Goal: Find contact information: Find contact information

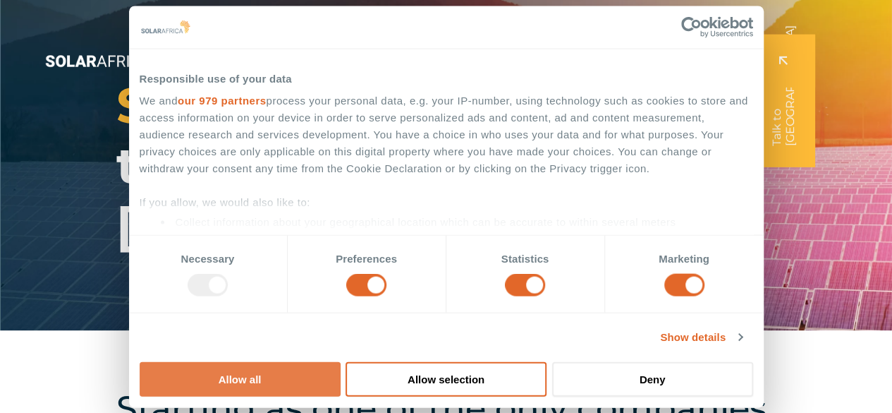
click at [341, 361] on button "Allow all" at bounding box center [240, 378] width 201 height 35
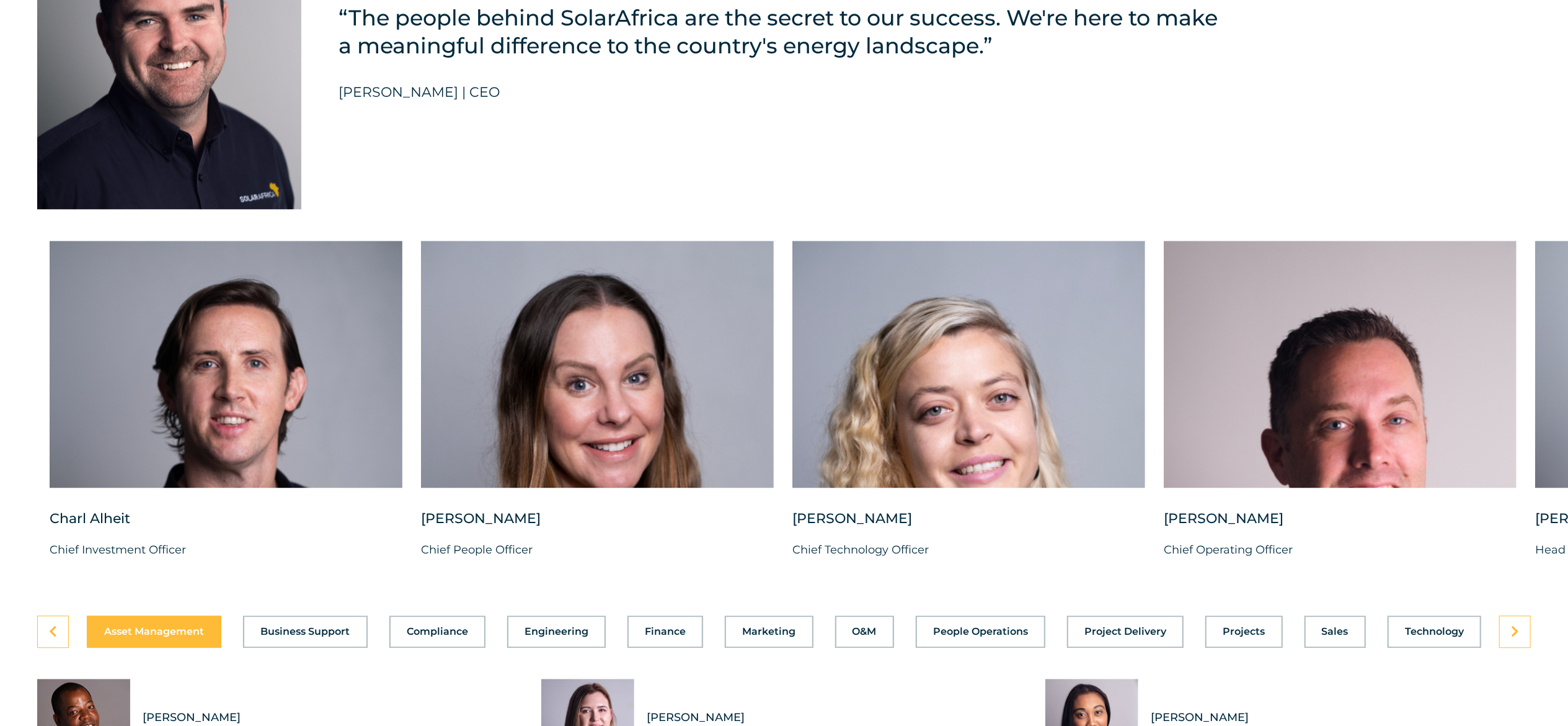
scroll to position [3216, 0]
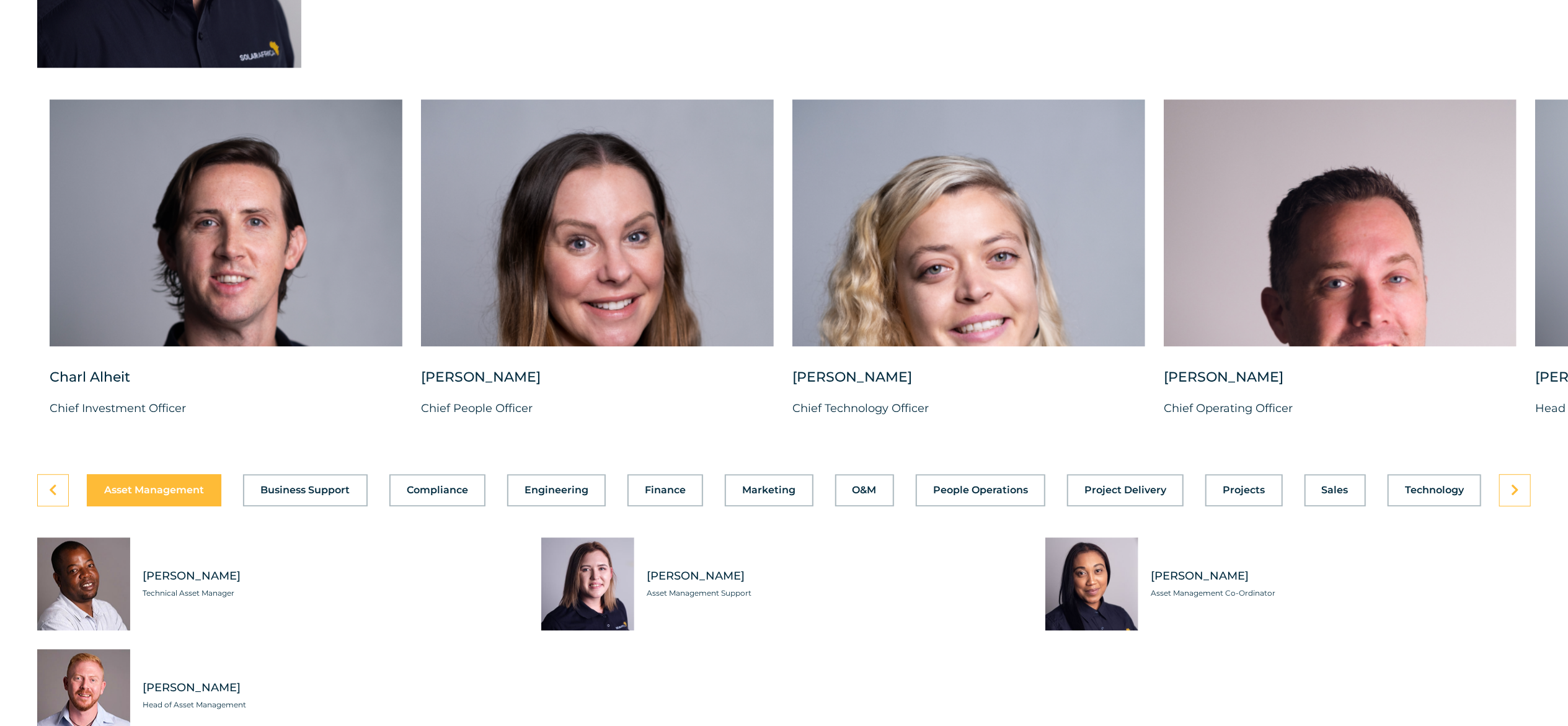
drag, startPoint x: 793, startPoint y: 2, endPoint x: 998, endPoint y: 444, distance: 487.2
click at [784, 363] on div "[PERSON_NAME] Chief Technology Officer" at bounding box center [968, 402] width 353 height 70
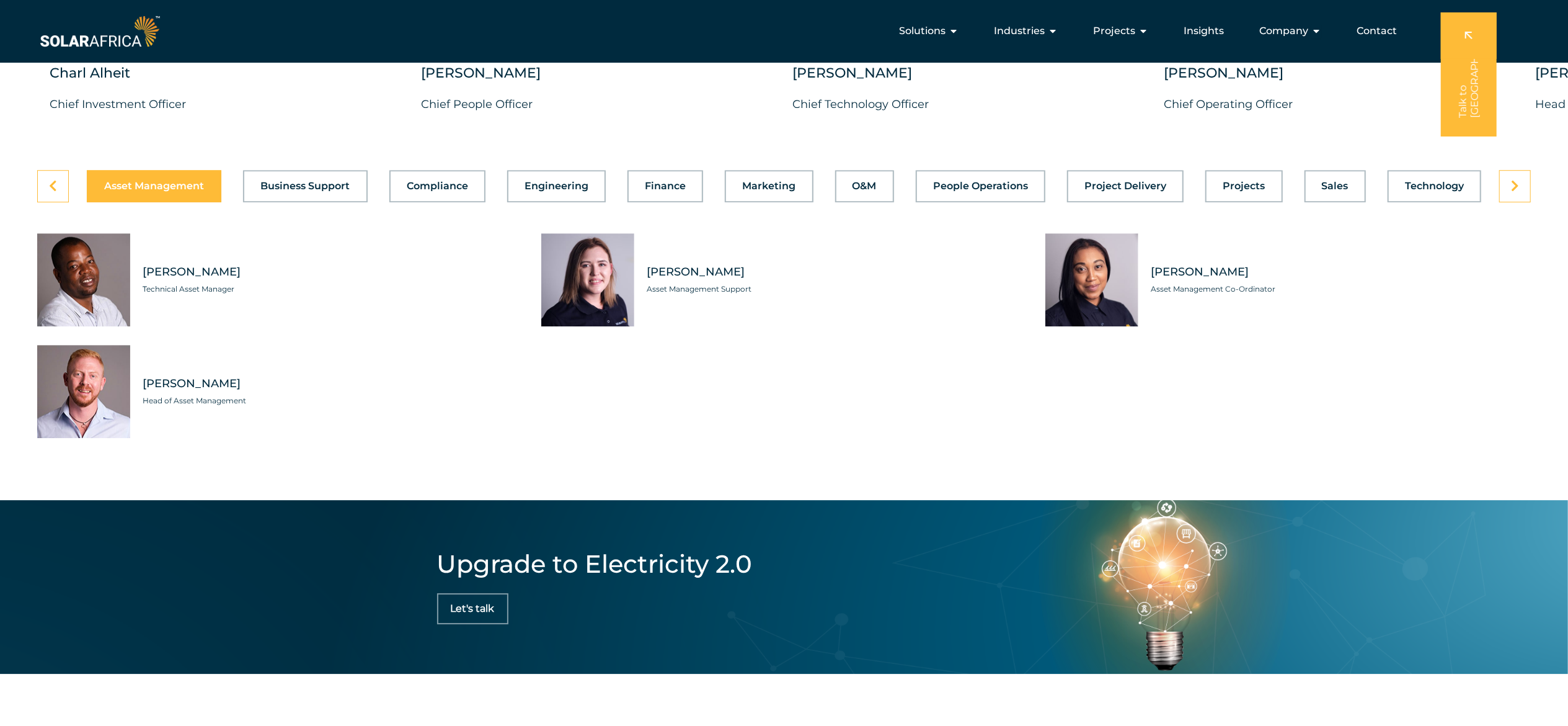
scroll to position [3489, 0]
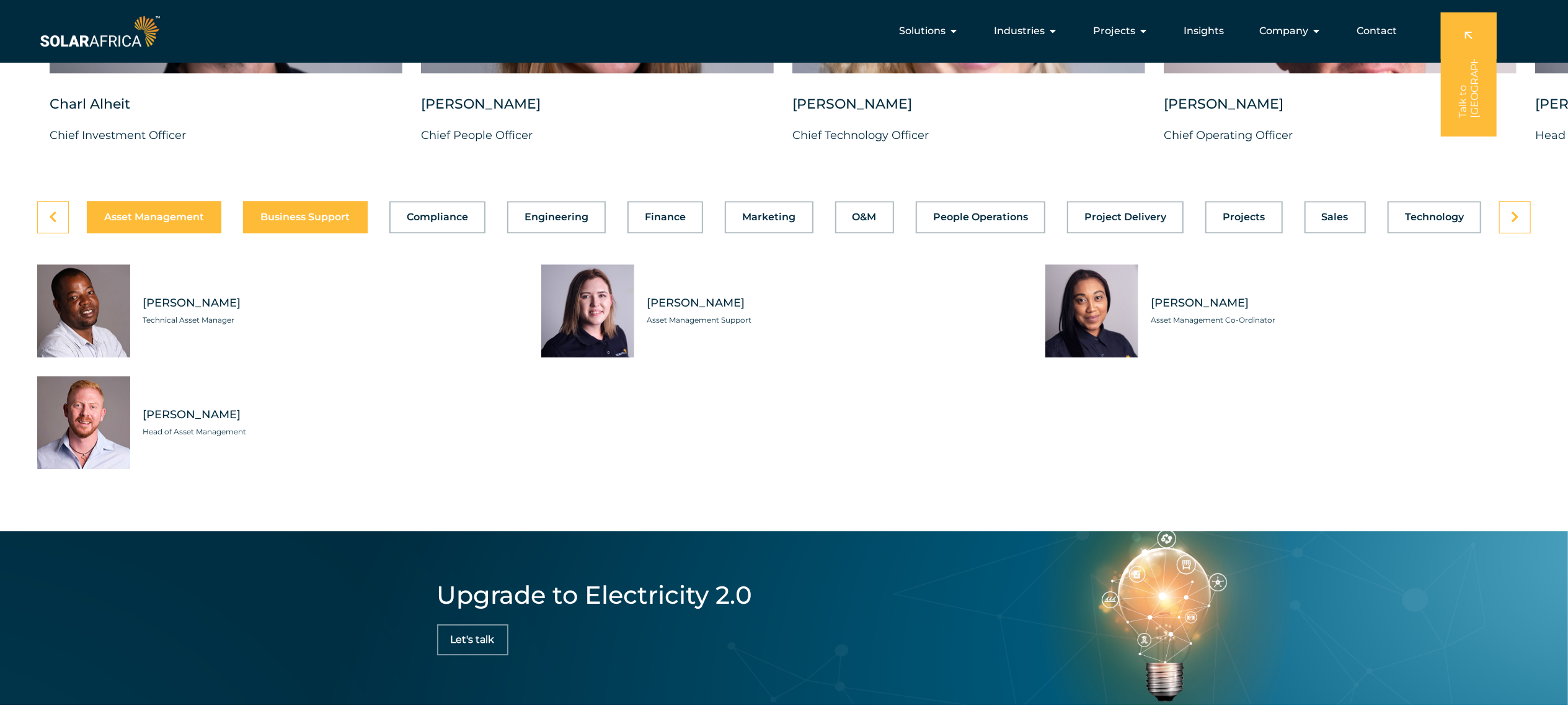
click at [303, 233] on button "Business Support" at bounding box center [304, 216] width 124 height 33
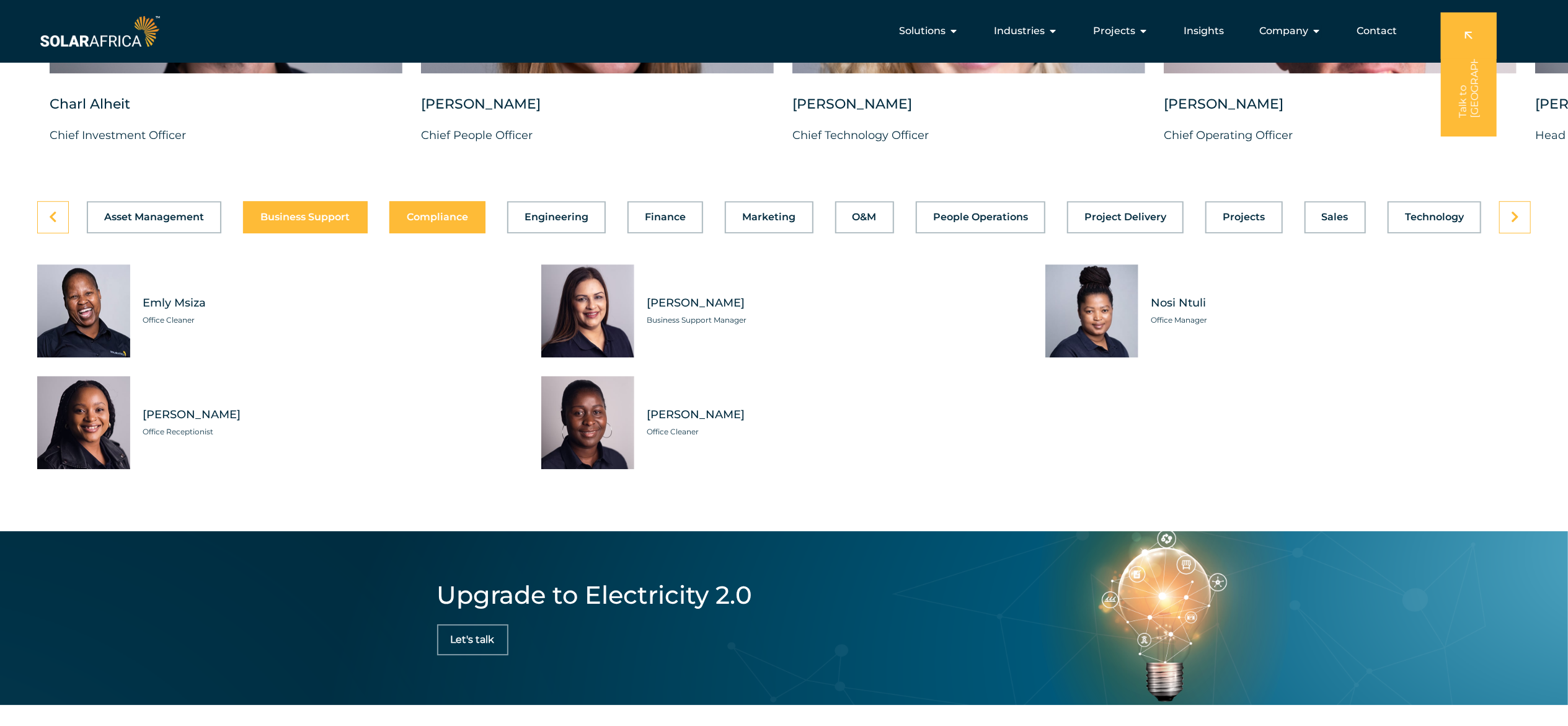
click at [471, 233] on button "Compliance" at bounding box center [437, 216] width 96 height 33
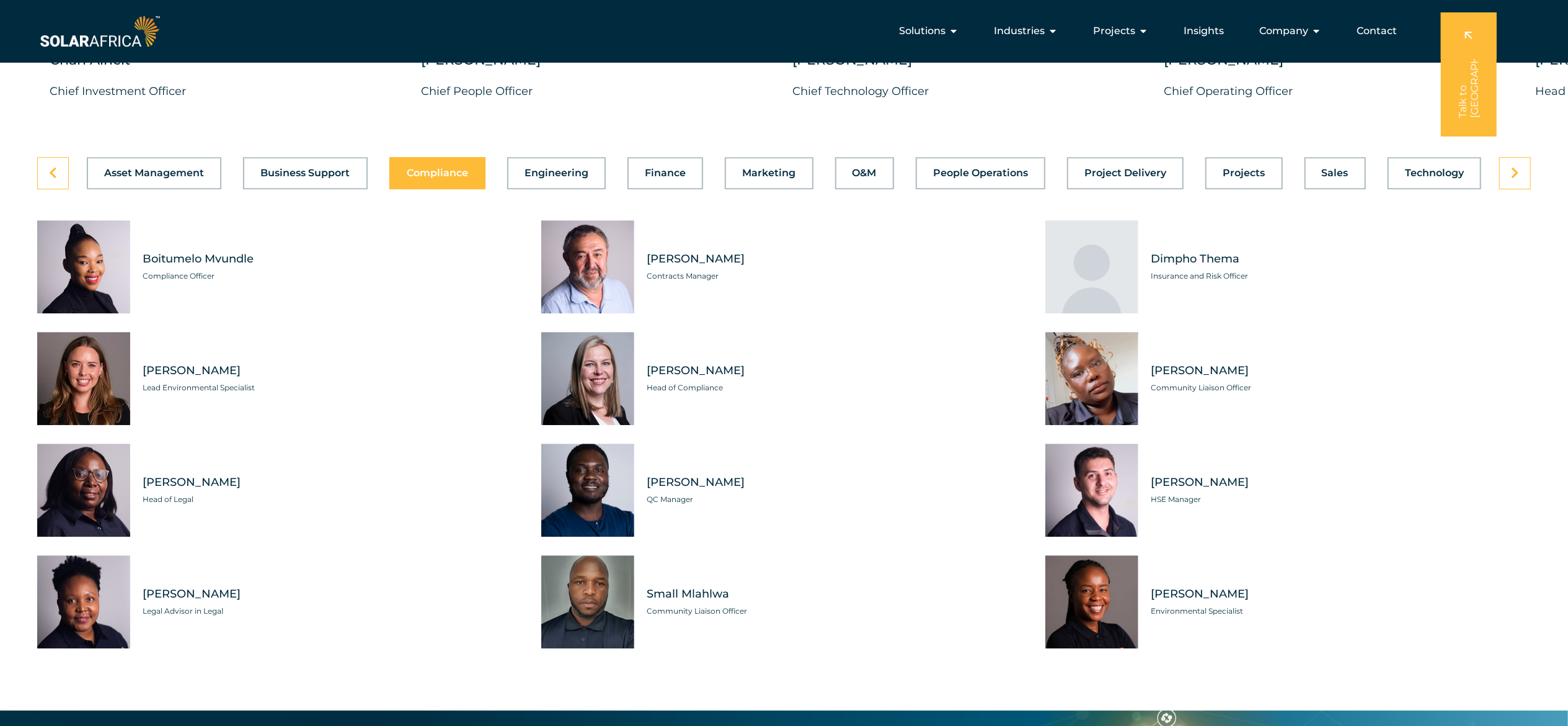
scroll to position [3520, 0]
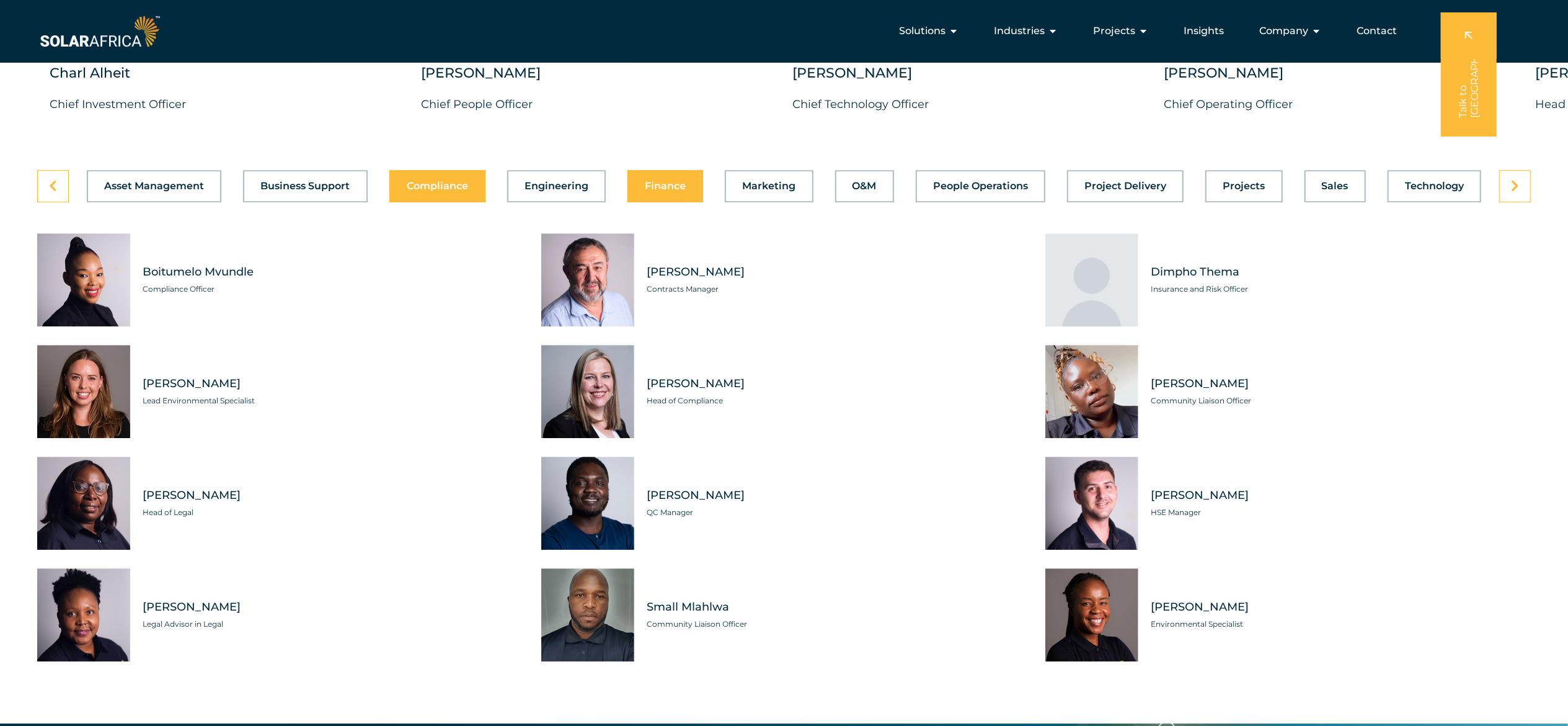
click at [651, 191] on span "Finance" at bounding box center [665, 186] width 41 height 10
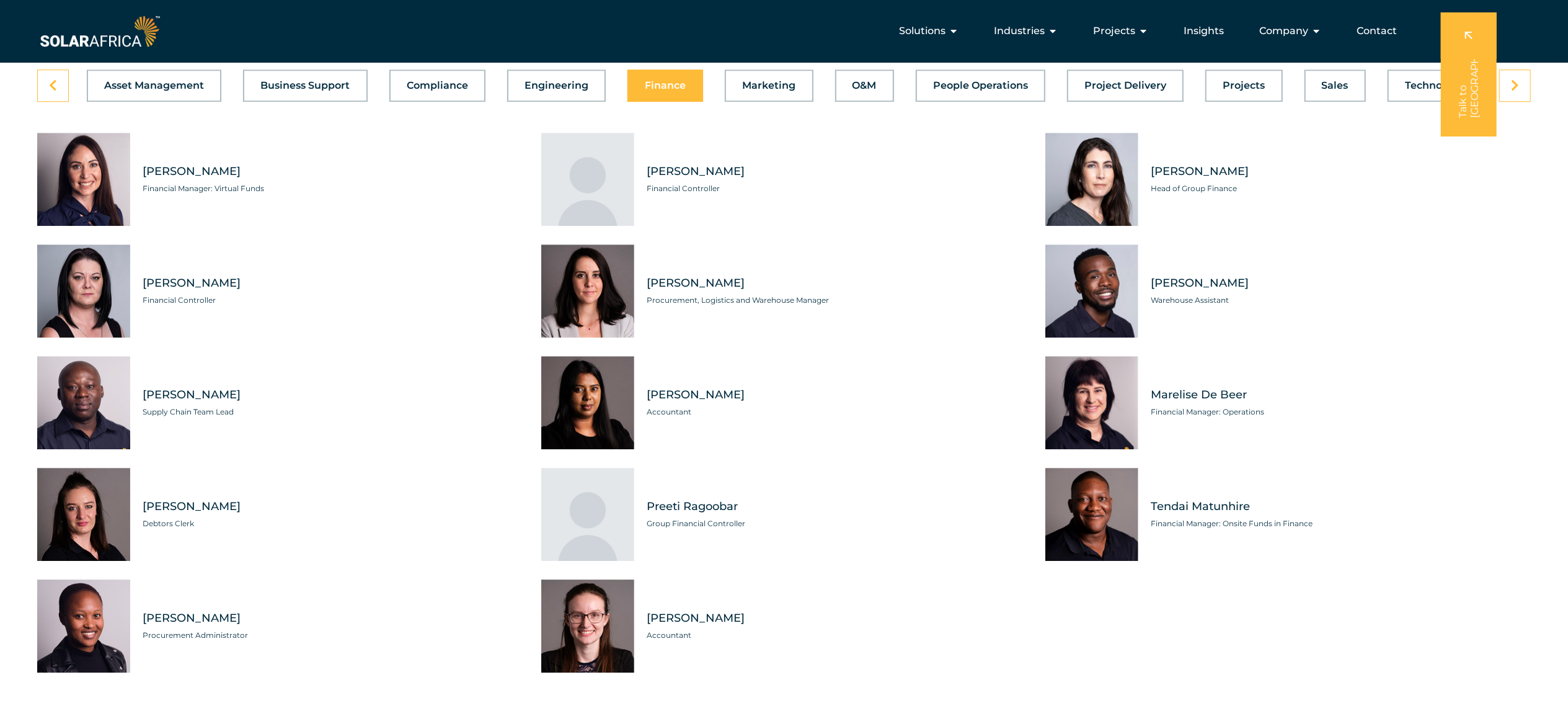
scroll to position [3614, 0]
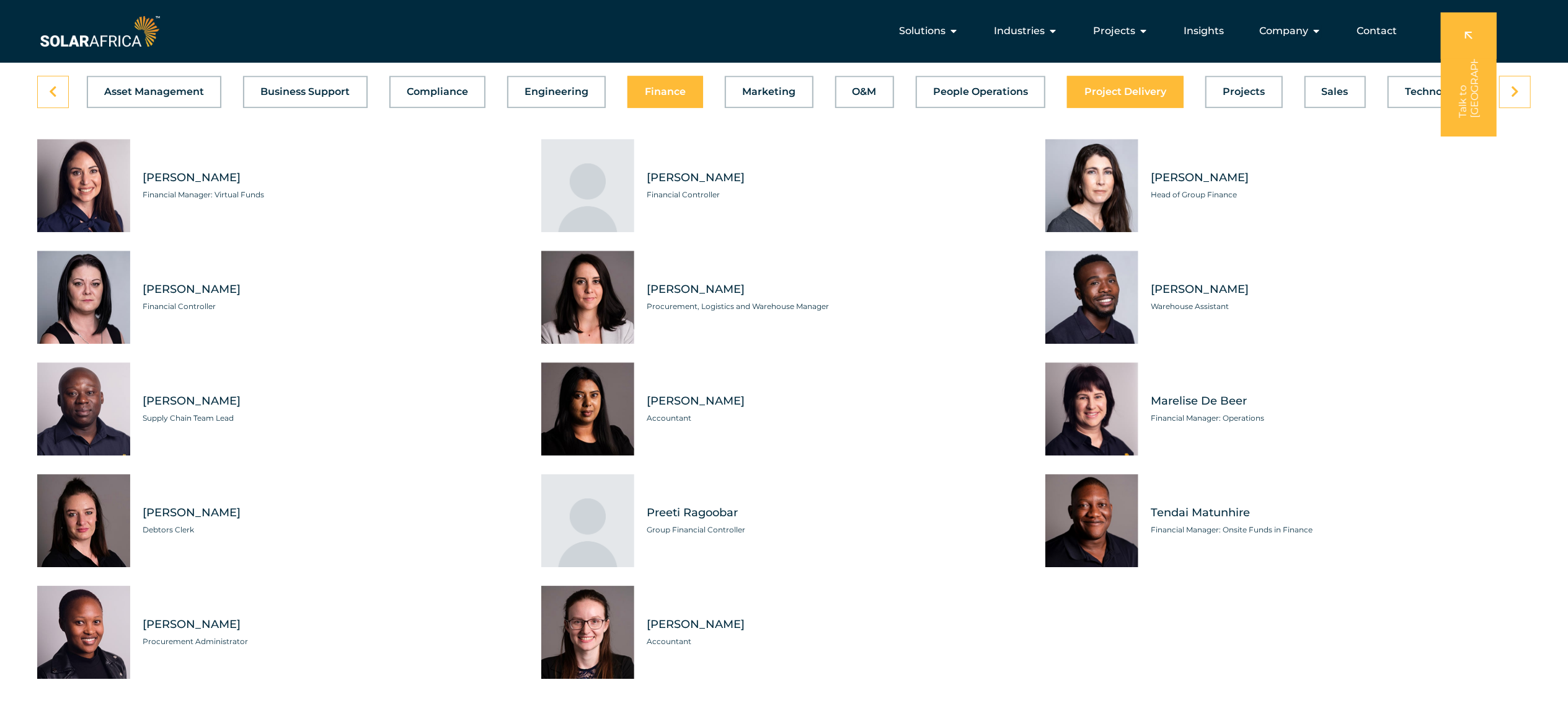
click at [784, 97] on span "Project Delivery" at bounding box center [1125, 92] width 82 height 10
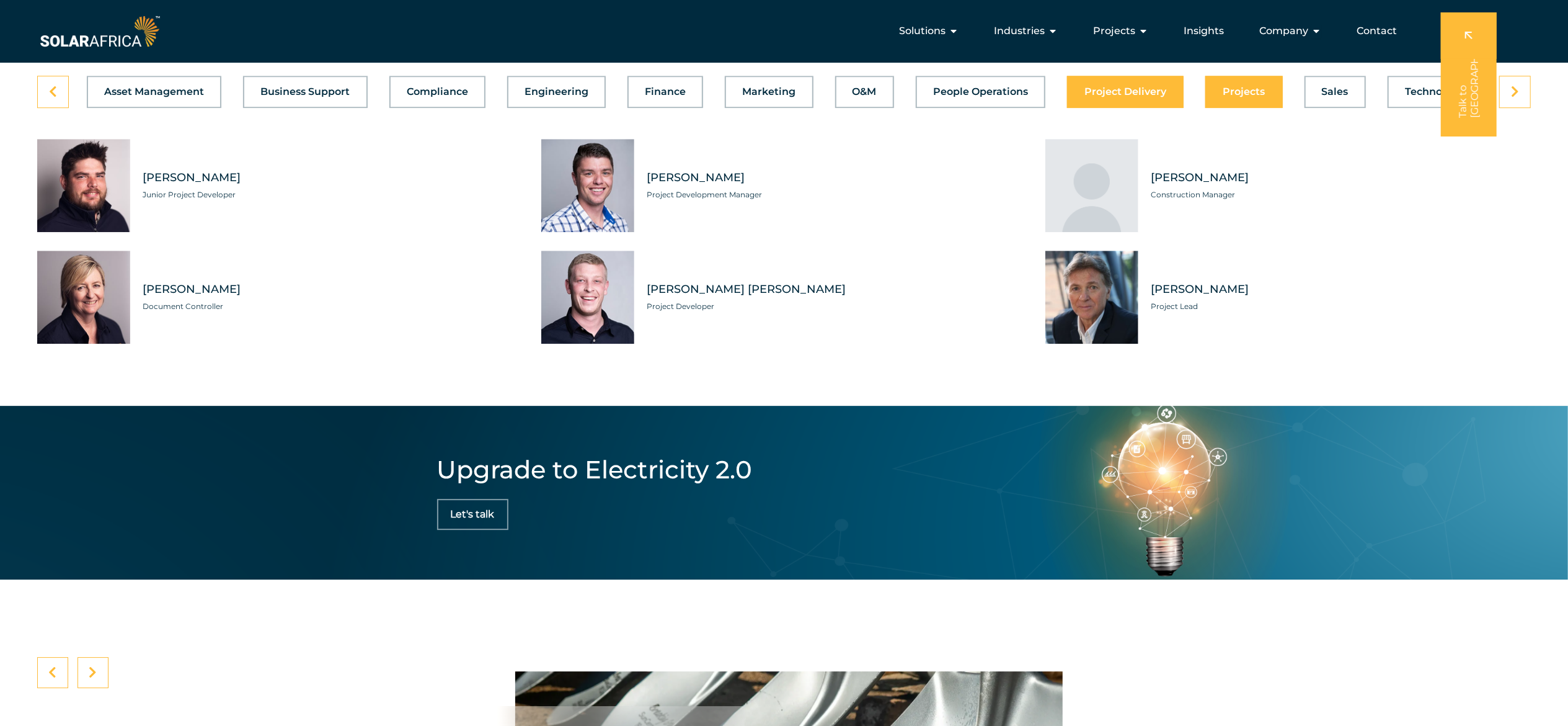
click at [784, 102] on button "Projects" at bounding box center [1243, 92] width 77 height 33
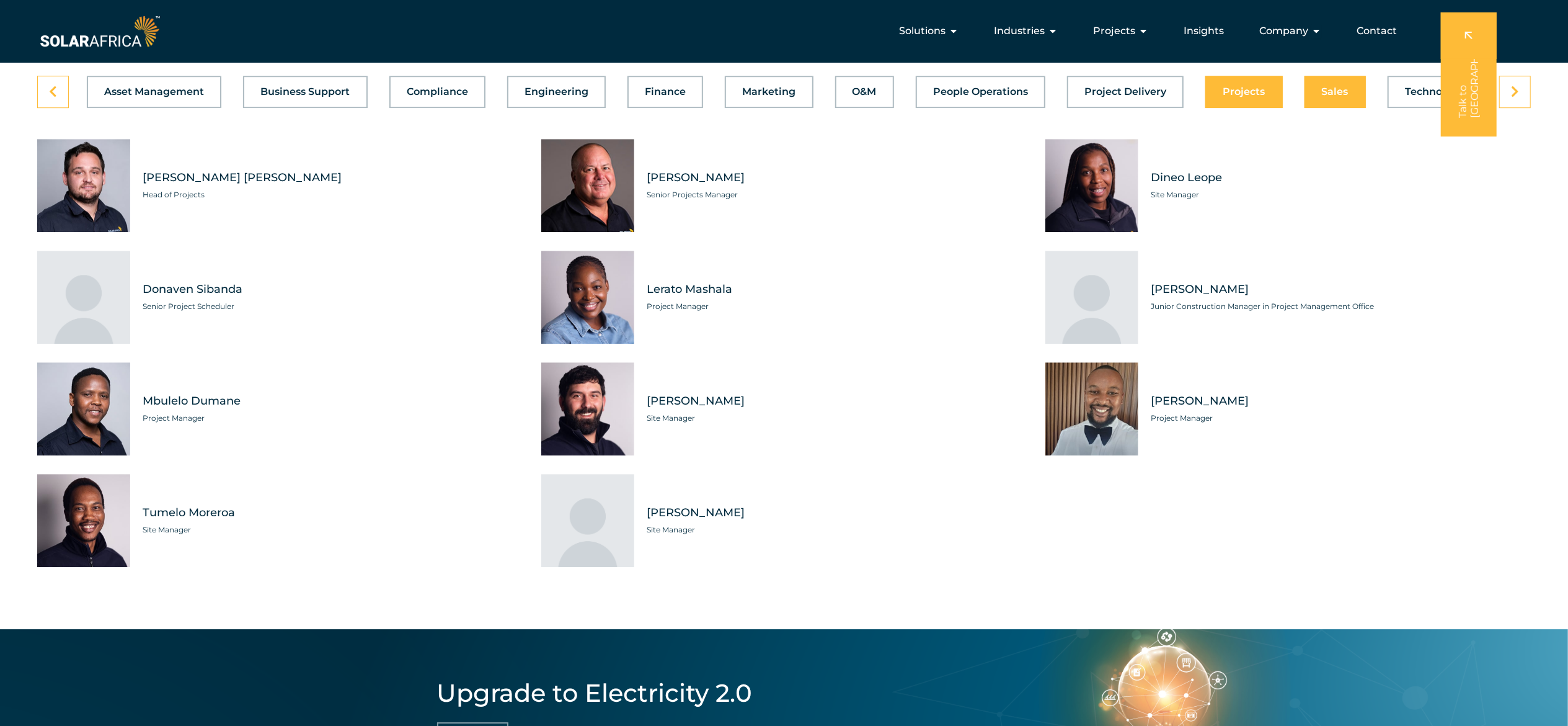
click at [784, 97] on span "Sales" at bounding box center [1335, 92] width 26 height 10
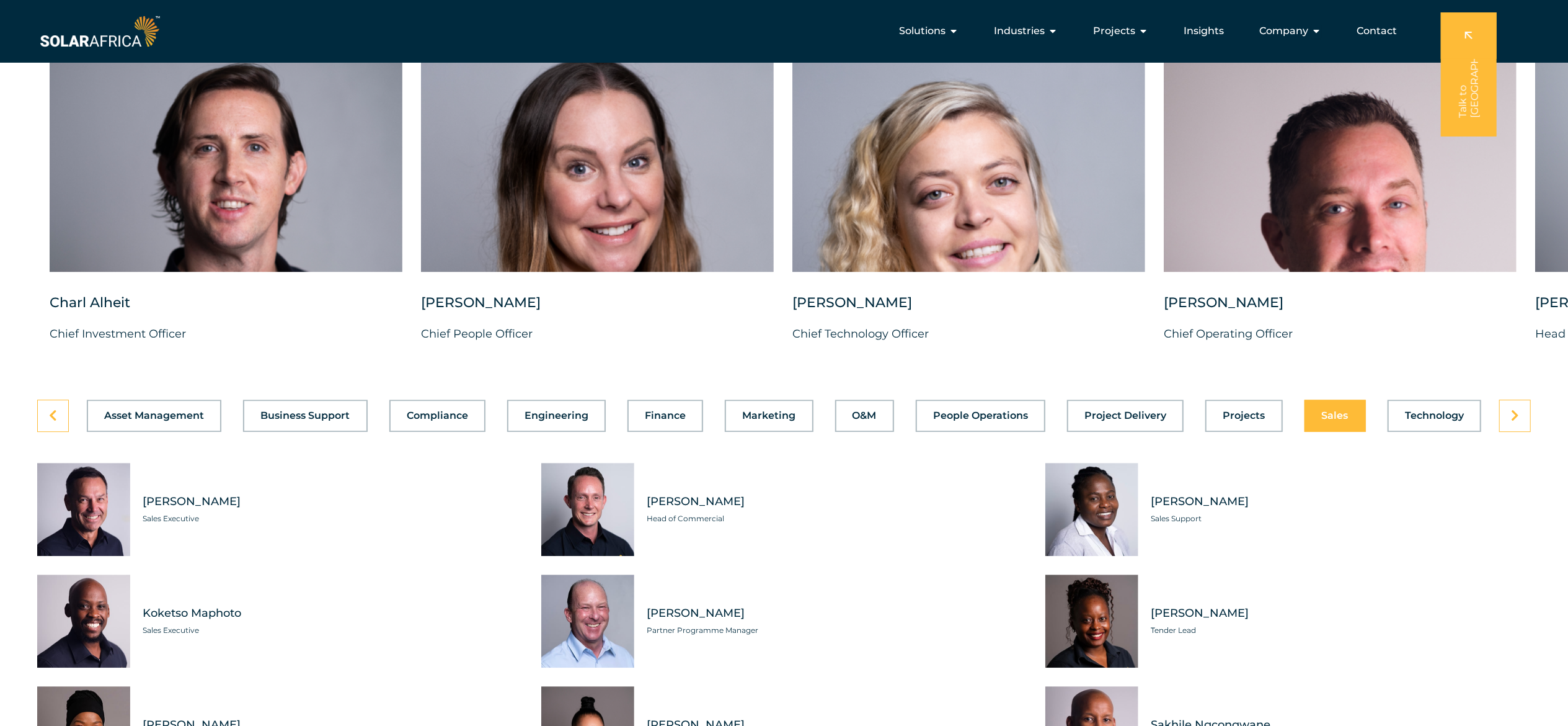
scroll to position [3284, 0]
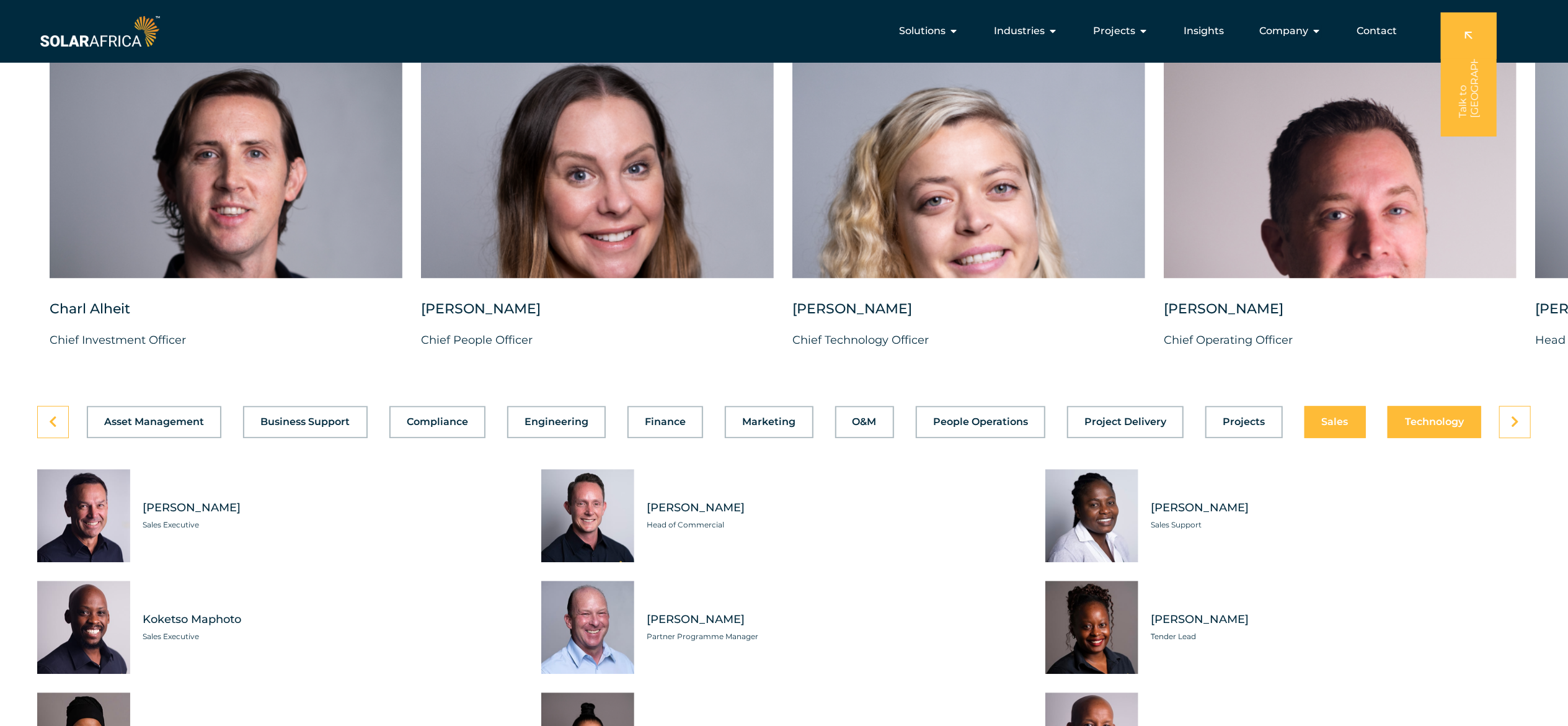
click at [784, 363] on span "Technology" at bounding box center [1434, 422] width 59 height 10
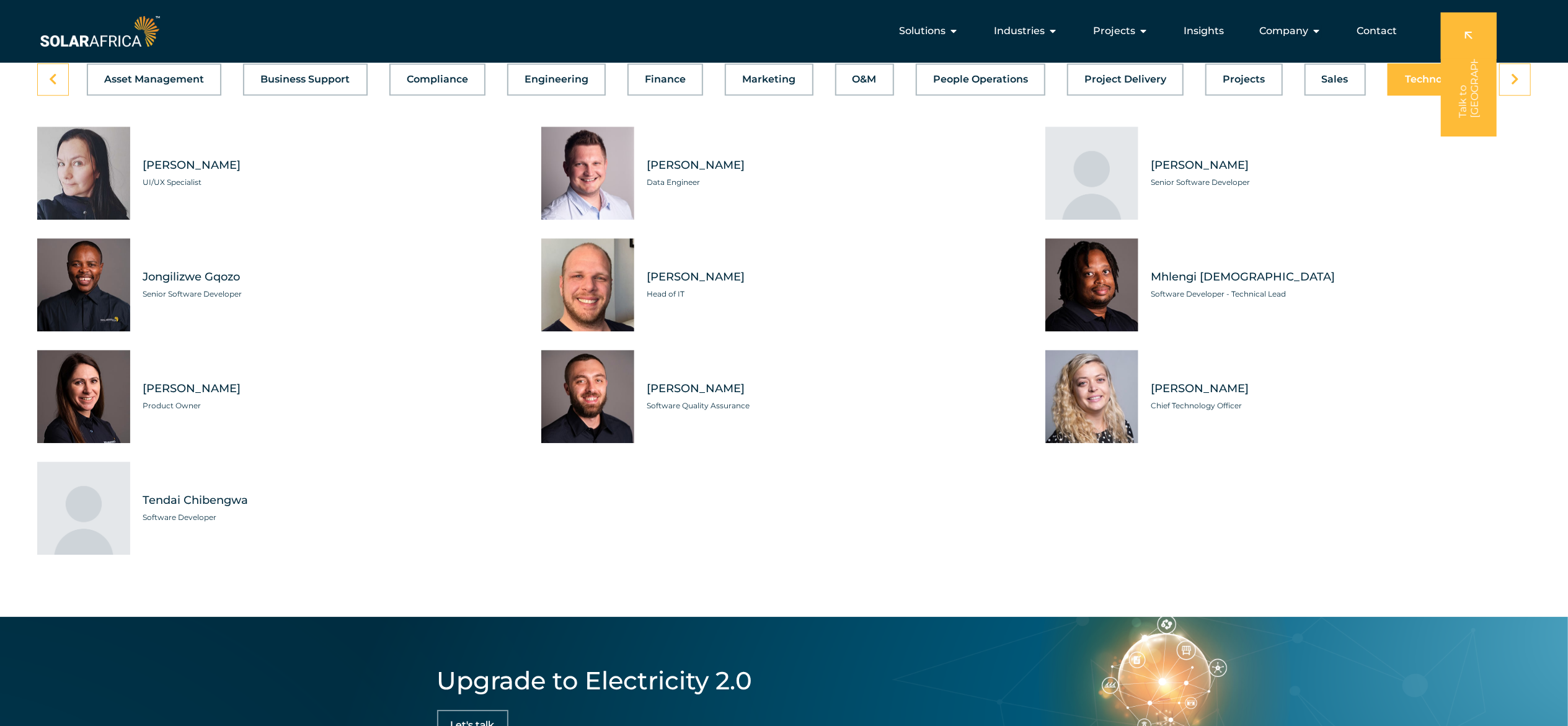
scroll to position [3601, 0]
